Goal: Check status: Check status

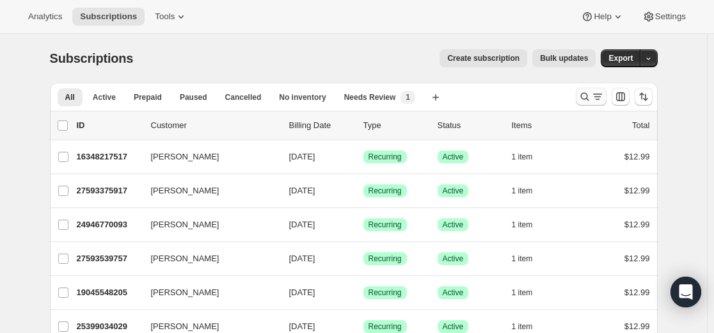
click at [425, 93] on icon "Search and filter results" at bounding box center [597, 96] width 13 height 13
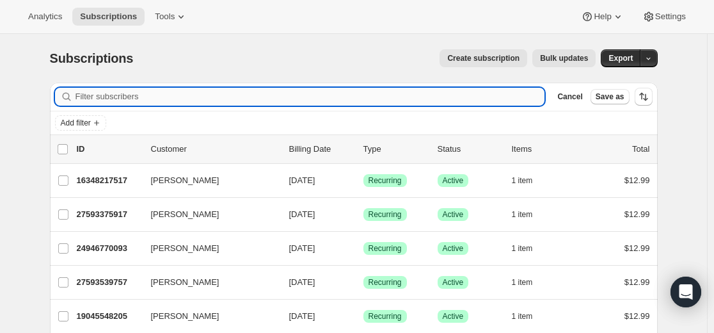
click at [387, 102] on input "Filter subscribers" at bounding box center [311, 97] width 470 height 18
paste input "[EMAIL_ADDRESS][DOMAIN_NAME]"
type input "[EMAIL_ADDRESS][DOMAIN_NAME]"
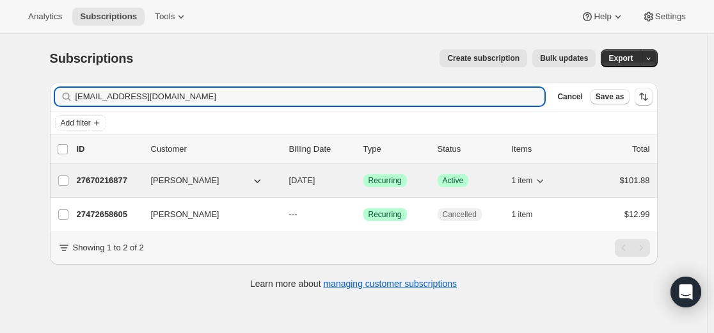
click at [113, 180] on p "27670216877" at bounding box center [109, 180] width 64 height 13
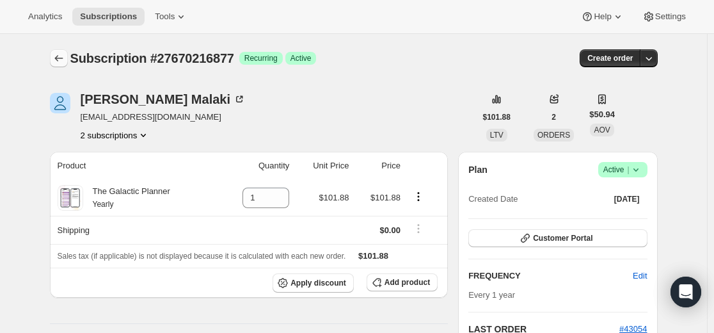
click at [56, 56] on icon "Subscriptions" at bounding box center [58, 58] width 13 height 13
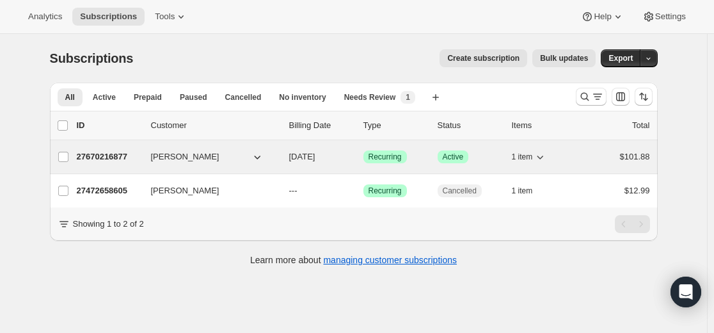
click at [120, 153] on p "27670216877" at bounding box center [109, 156] width 64 height 13
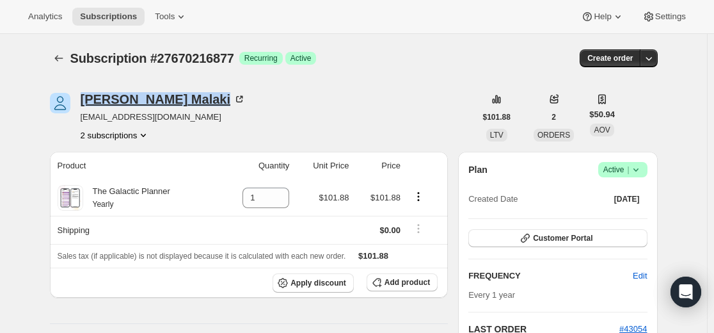
drag, startPoint x: 84, startPoint y: 87, endPoint x: 163, endPoint y: 93, distance: 79.0
copy div "[PERSON_NAME]"
click at [278, 119] on div "[PERSON_NAME] [EMAIL_ADDRESS][DOMAIN_NAME] 2 subscriptions" at bounding box center [263, 117] width 426 height 49
click at [63, 58] on icon "Subscriptions" at bounding box center [58, 58] width 13 height 13
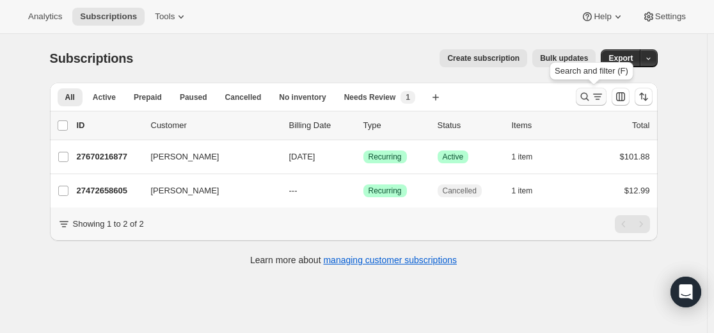
click at [425, 100] on icon "Search and filter results" at bounding box center [597, 96] width 13 height 13
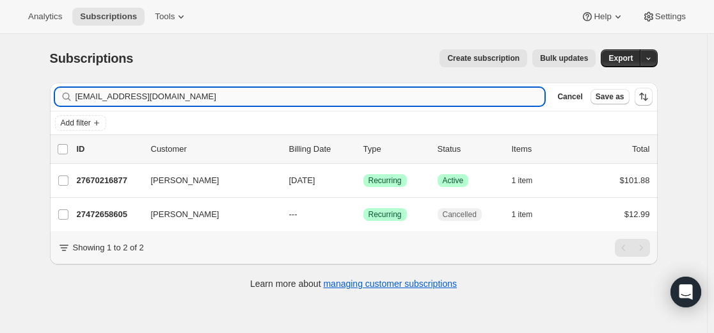
click at [369, 96] on input "[EMAIL_ADDRESS][DOMAIN_NAME]" at bounding box center [311, 97] width 470 height 18
type input "[EMAIL_ADDRESS][DOMAIN_NAME]"
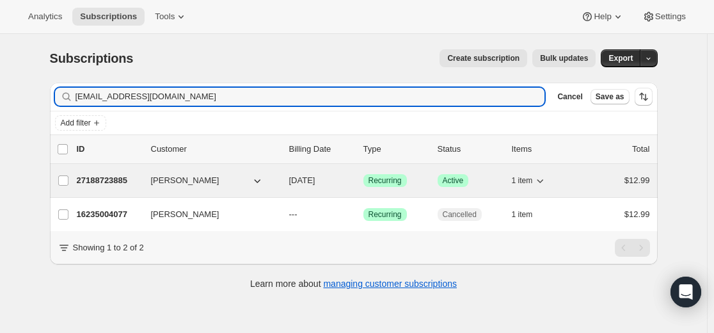
click at [120, 179] on p "27188723885" at bounding box center [109, 180] width 64 height 13
